Goal: Information Seeking & Learning: Learn about a topic

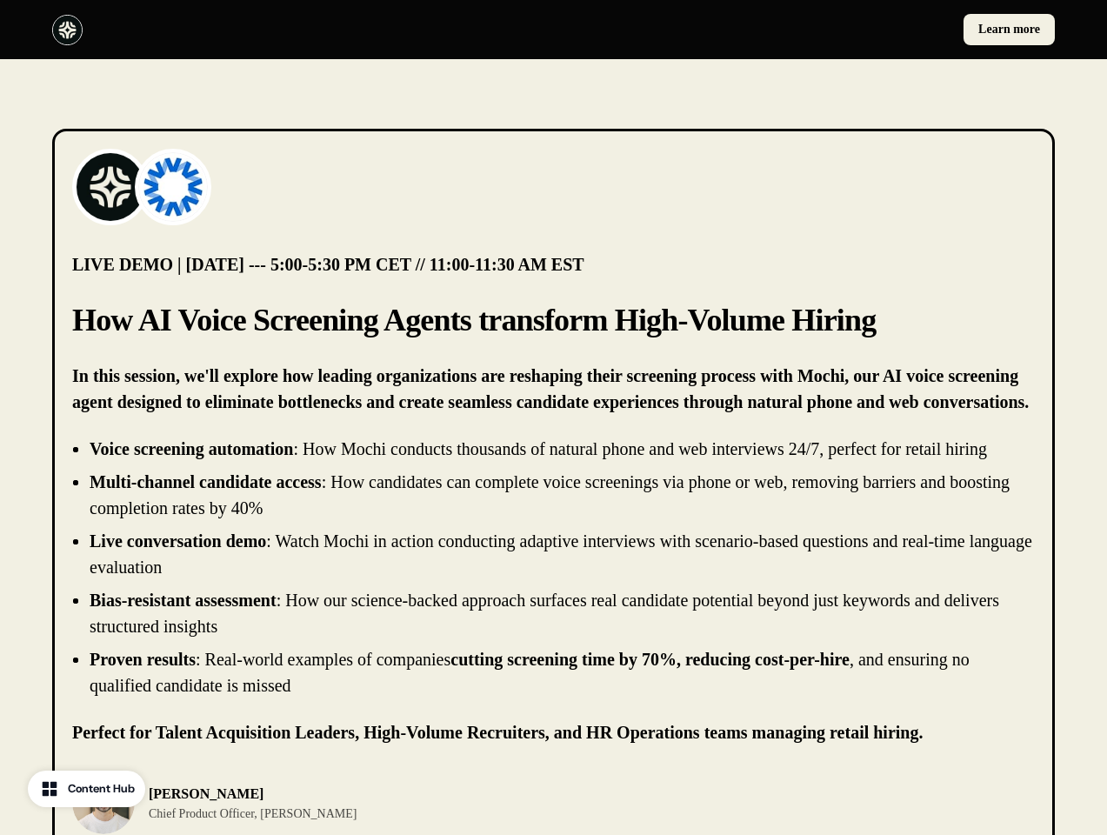
click at [553, 30] on div "Learn more" at bounding box center [553, 29] width 1107 height 59
click at [299, 30] on div at bounding box center [299, 30] width 495 height 30
click at [808, 30] on div "Learn more" at bounding box center [808, 29] width 495 height 31
click at [110, 187] on img at bounding box center [111, 187] width 70 height 70
click at [173, 187] on img at bounding box center [173, 187] width 70 height 70
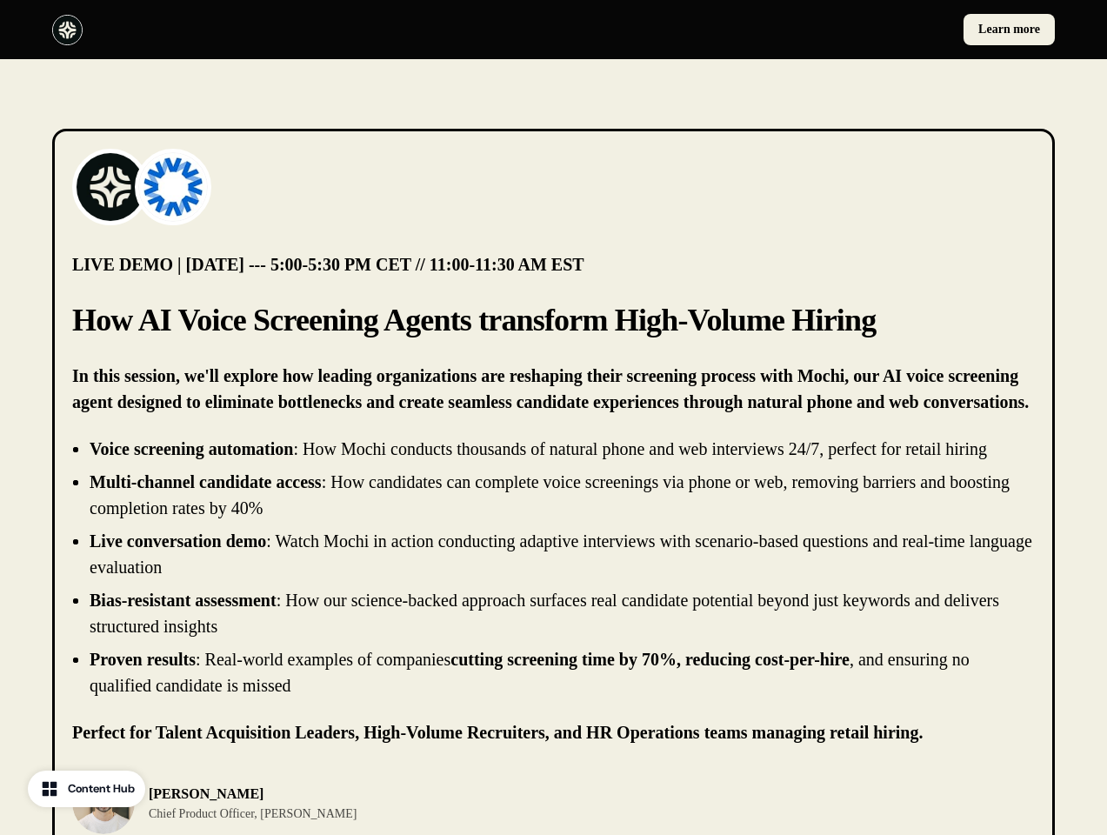
click at [553, 567] on li "Live conversation demo : Watch Mochi in action conducting adaptive interviews w…" at bounding box center [562, 554] width 945 height 52
click at [553, 803] on div "[PERSON_NAME] Chief Product Officer, [PERSON_NAME]" at bounding box center [553, 802] width 962 height 63
click at [308, 803] on div "[PERSON_NAME] Chief Product Officer, [PERSON_NAME]" at bounding box center [307, 802] width 471 height 63
click at [225, 803] on p "[PERSON_NAME]" at bounding box center [253, 793] width 208 height 21
click at [800, 803] on div at bounding box center [799, 802] width 471 height 63
